Goal: Task Accomplishment & Management: Manage account settings

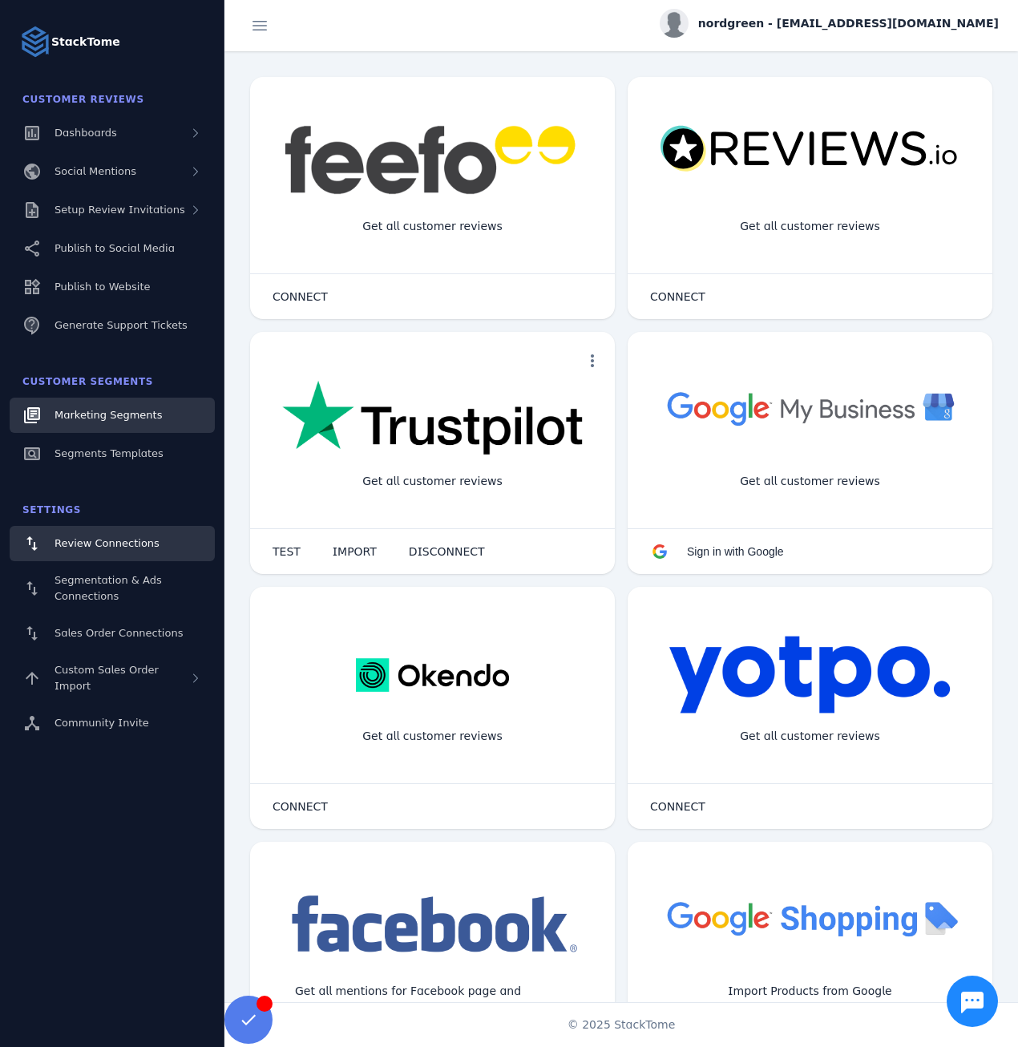
click at [98, 412] on span "Marketing Segments" at bounding box center [108, 415] width 107 height 12
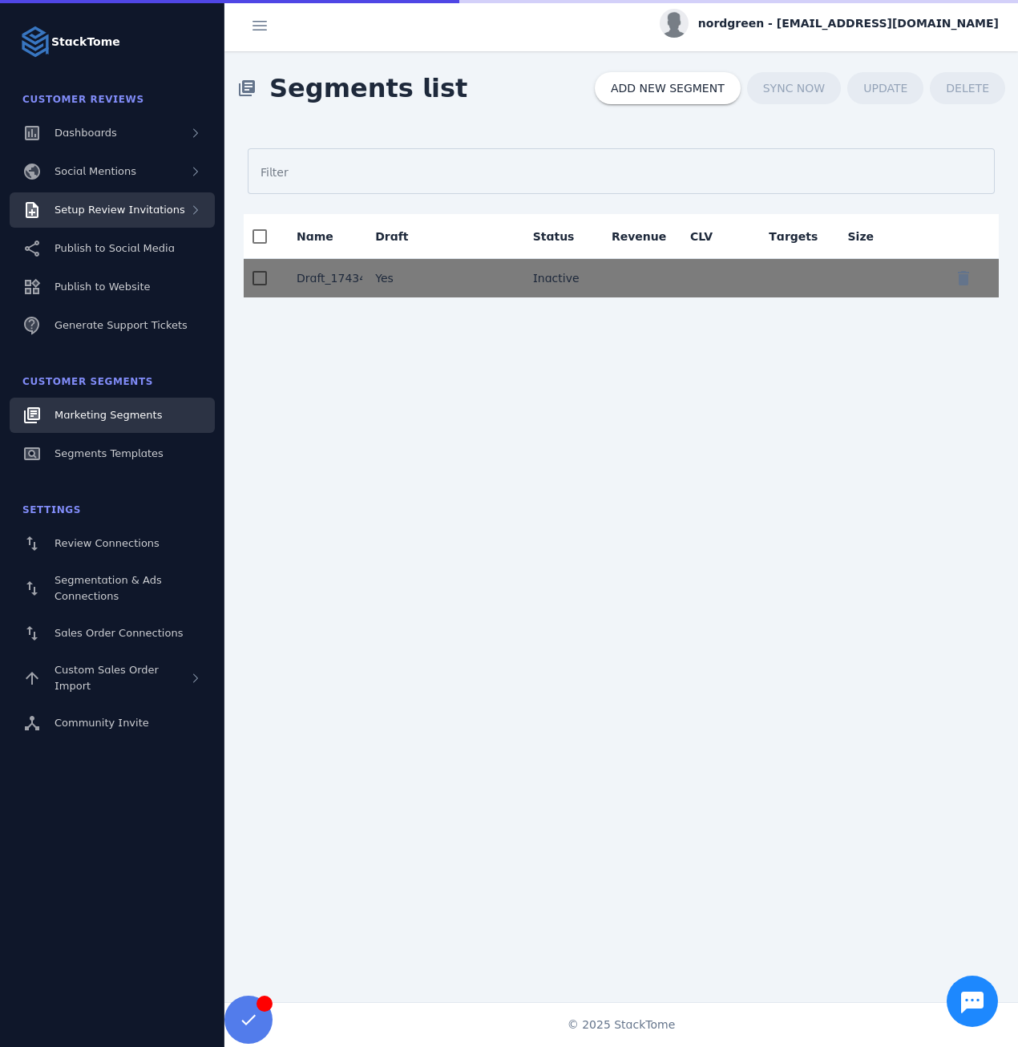
click at [149, 208] on span "Setup Review Invitations" at bounding box center [120, 210] width 131 height 12
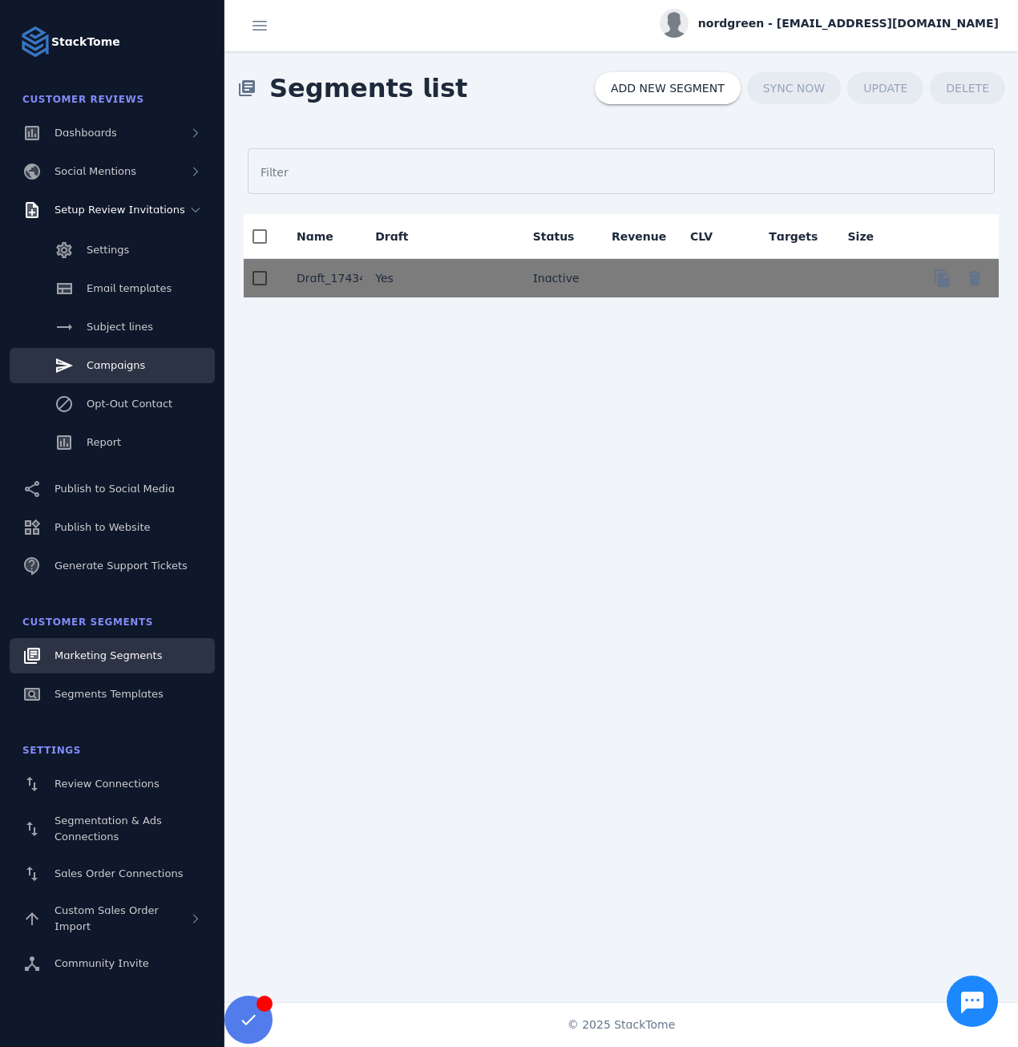
click at [115, 353] on link "Campaigns" at bounding box center [112, 365] width 205 height 35
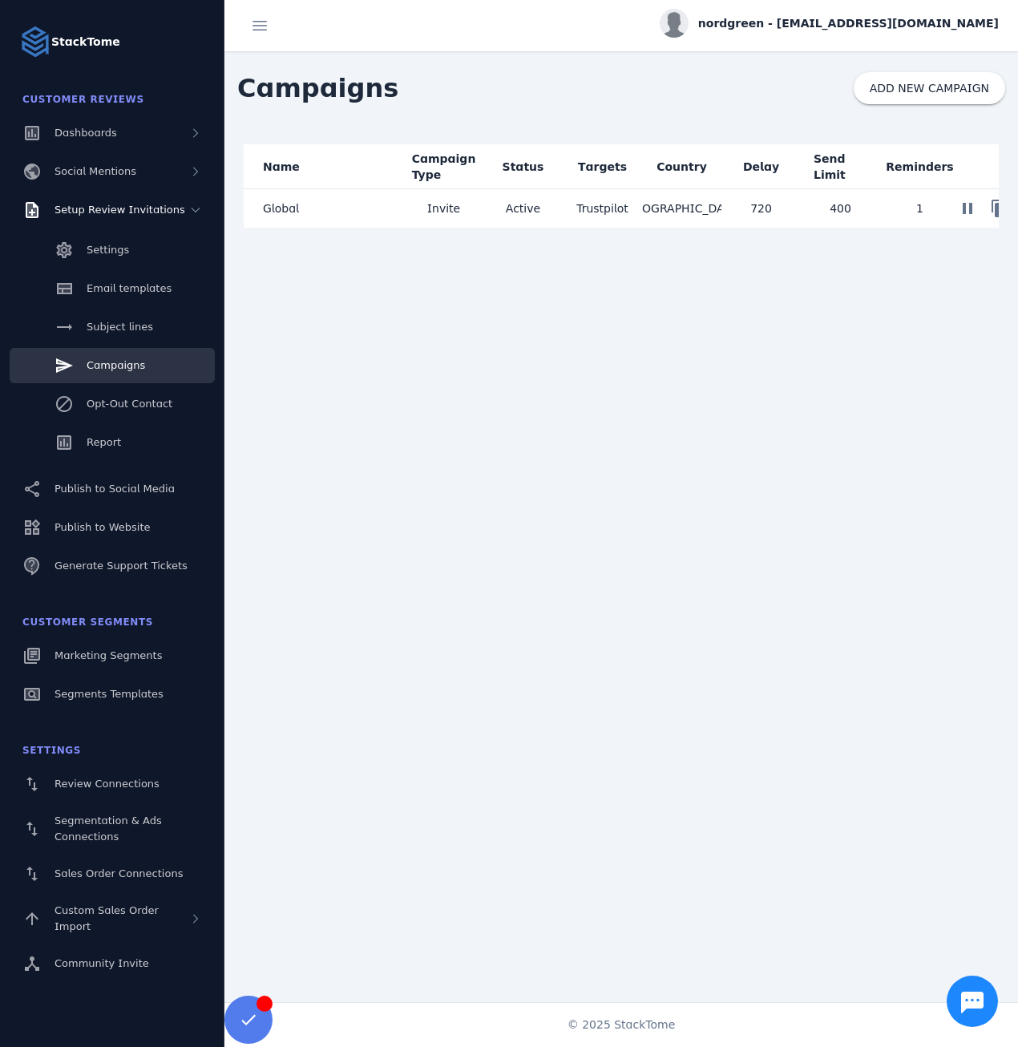
click at [333, 208] on mat-cell "Global" at bounding box center [324, 208] width 160 height 38
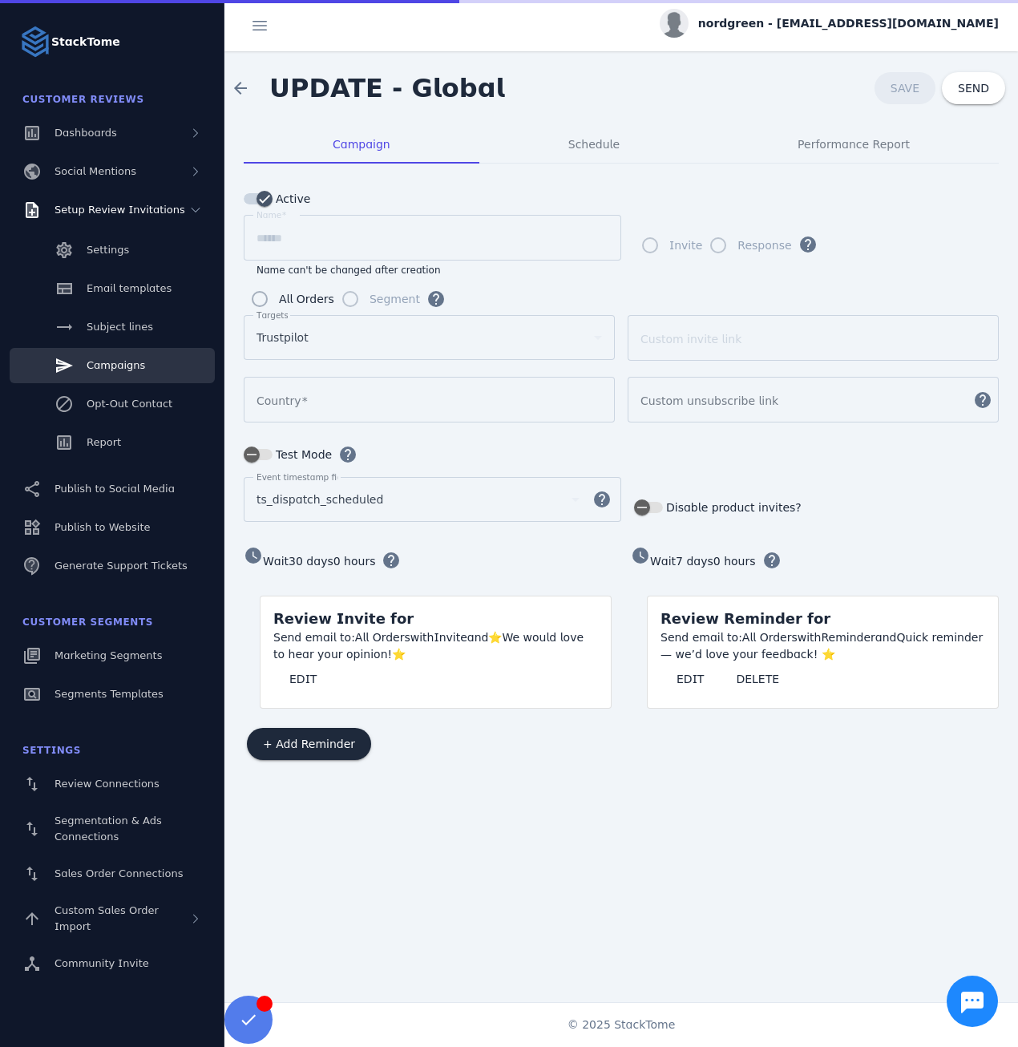
type input "**********"
click at [297, 677] on span "EDIT" at bounding box center [302, 678] width 27 height 11
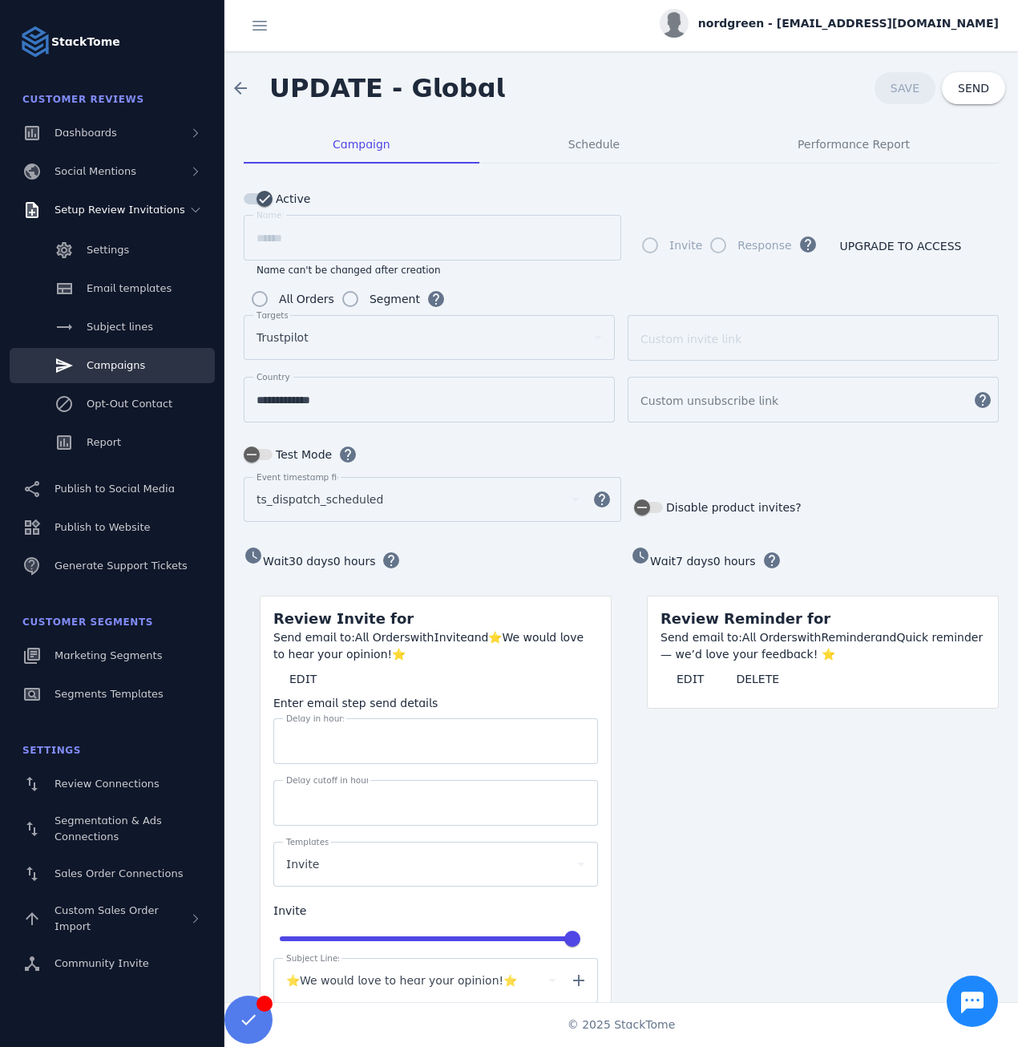
click at [858, 29] on span "nordgreen - cs_nordgreen@stacktome.com" at bounding box center [848, 23] width 301 height 17
click at [927, 165] on button "Sign out" at bounding box center [940, 154] width 115 height 38
